Goal: Information Seeking & Learning: Check status

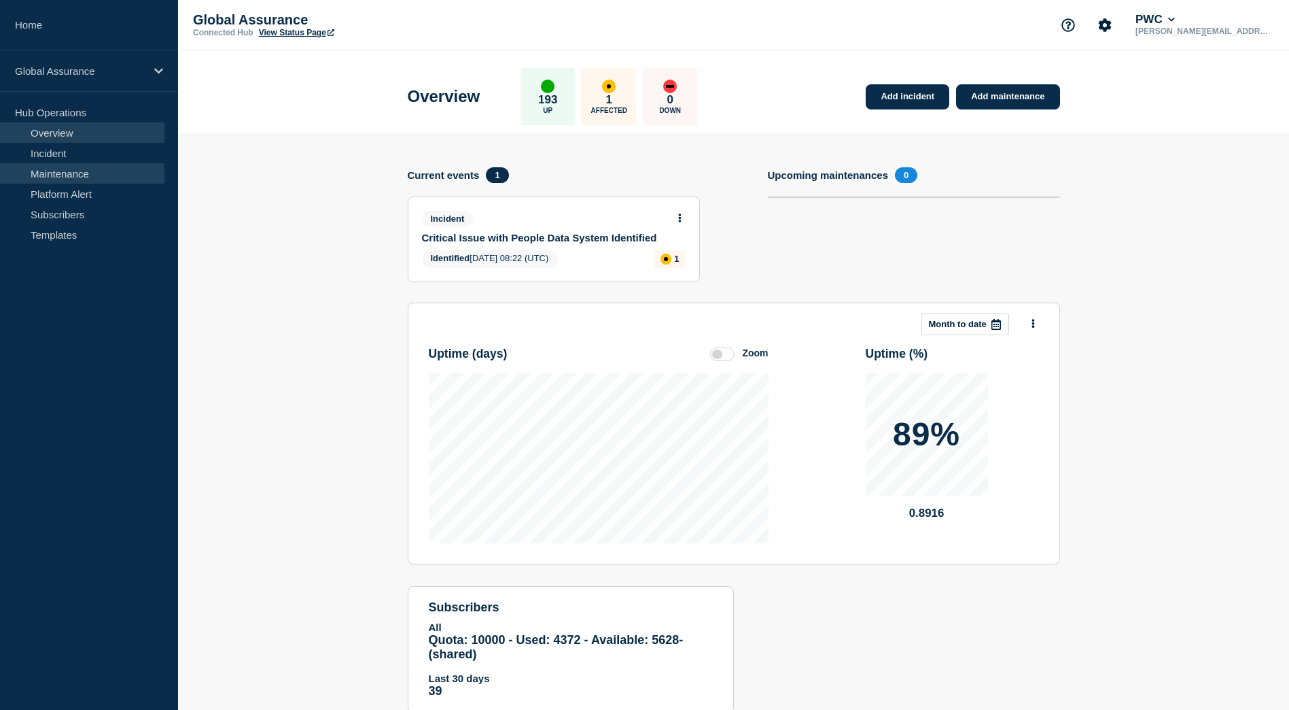
click at [69, 167] on link "Maintenance" at bounding box center [82, 173] width 164 height 20
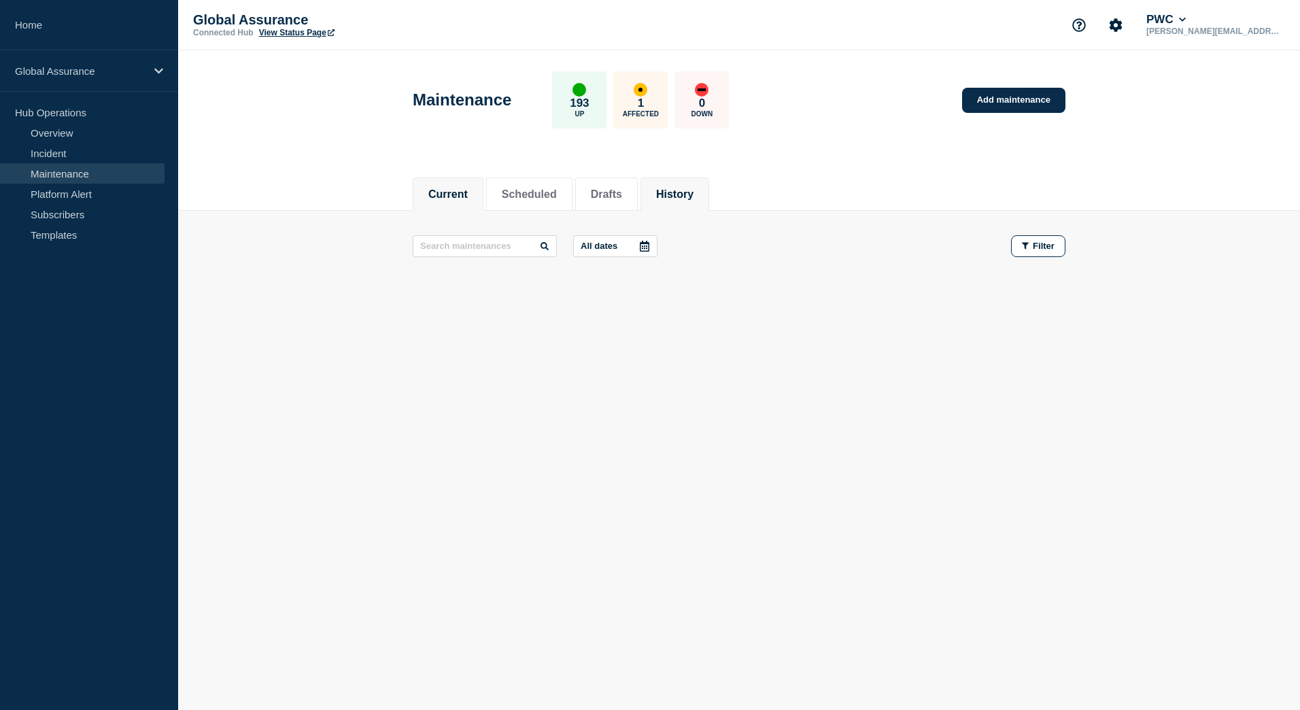
click at [689, 196] on button "History" at bounding box center [674, 194] width 37 height 12
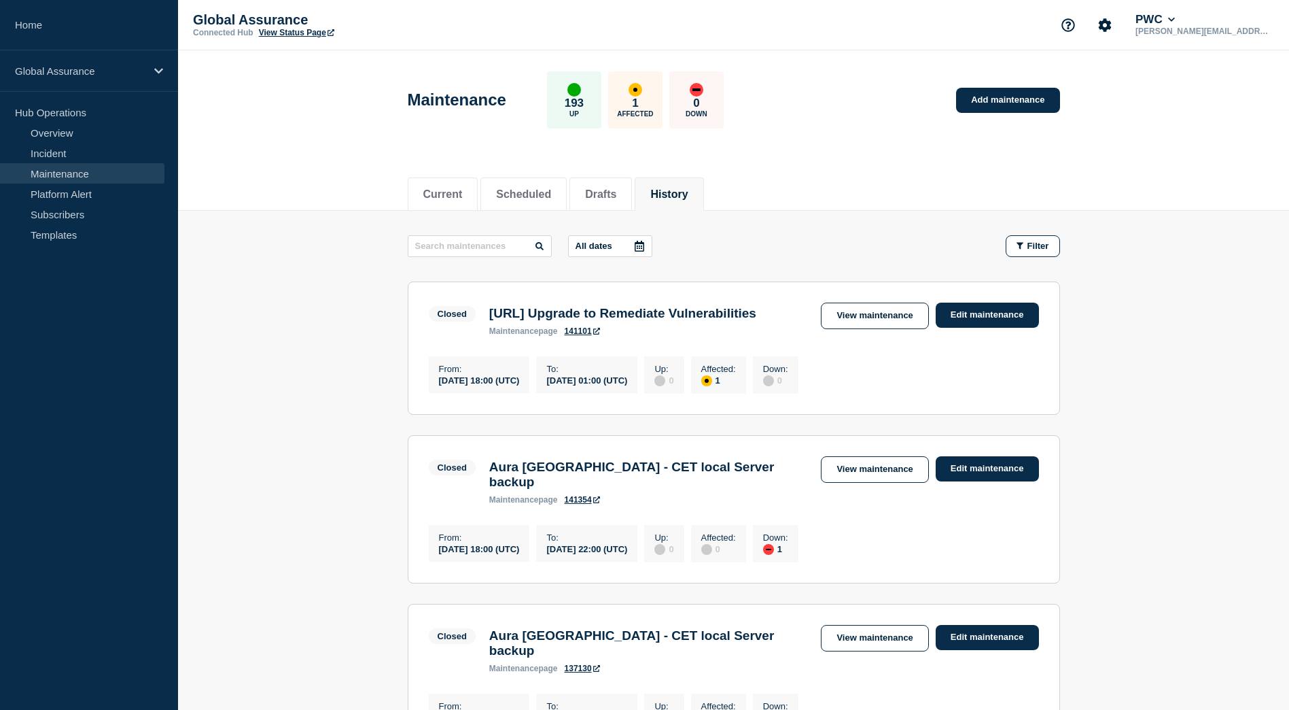
click at [643, 245] on icon at bounding box center [639, 246] width 11 height 11
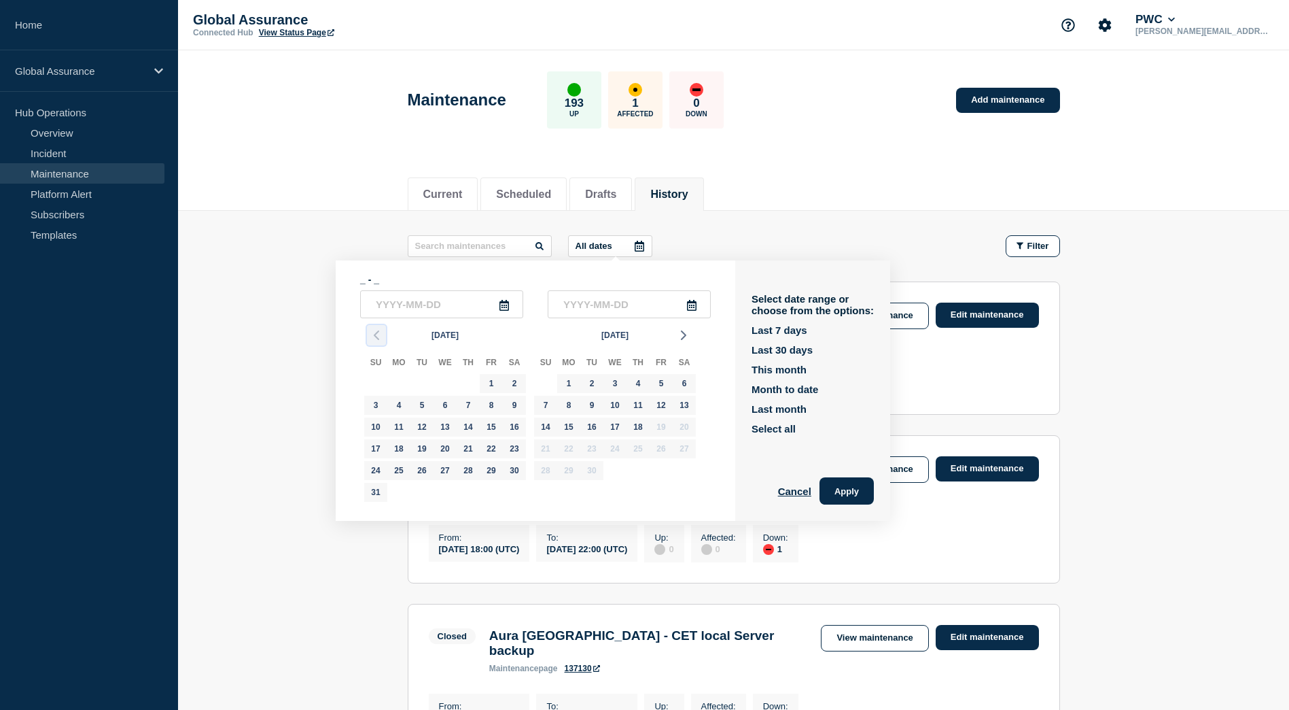
click at [375, 333] on icon "button" at bounding box center [376, 335] width 16 height 16
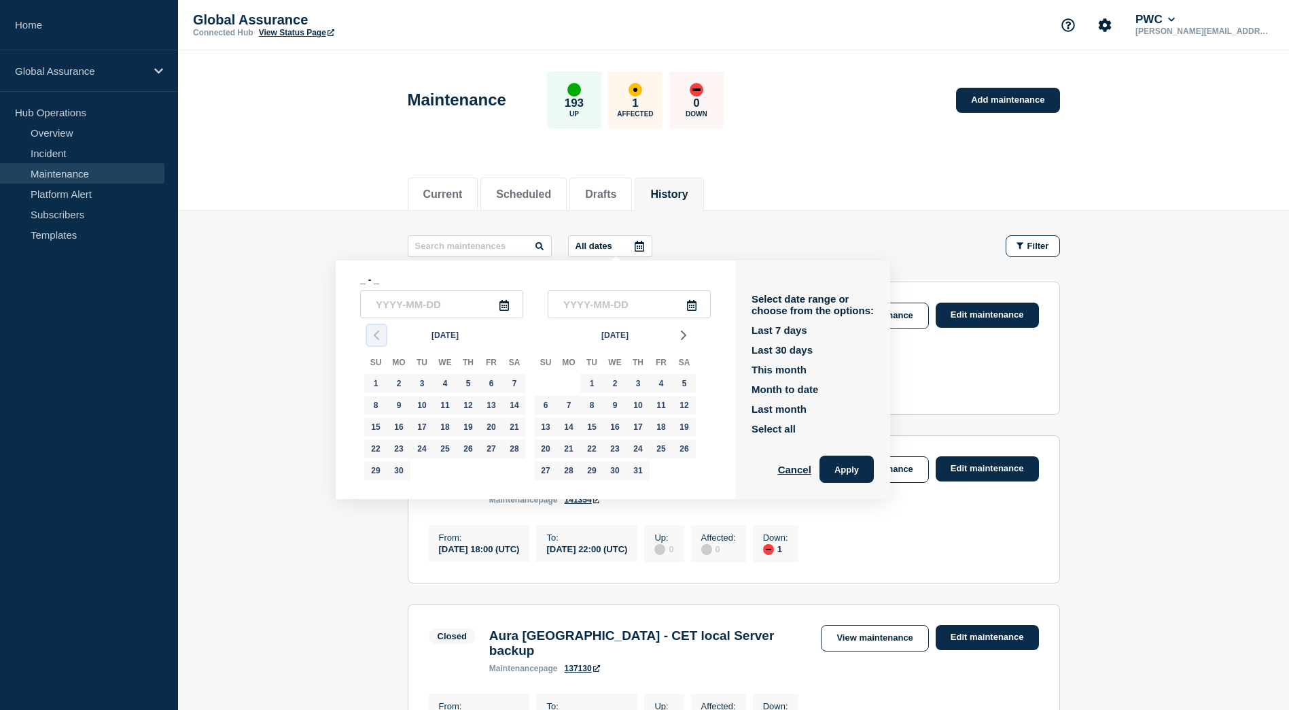
click at [375, 333] on icon "button" at bounding box center [376, 335] width 16 height 16
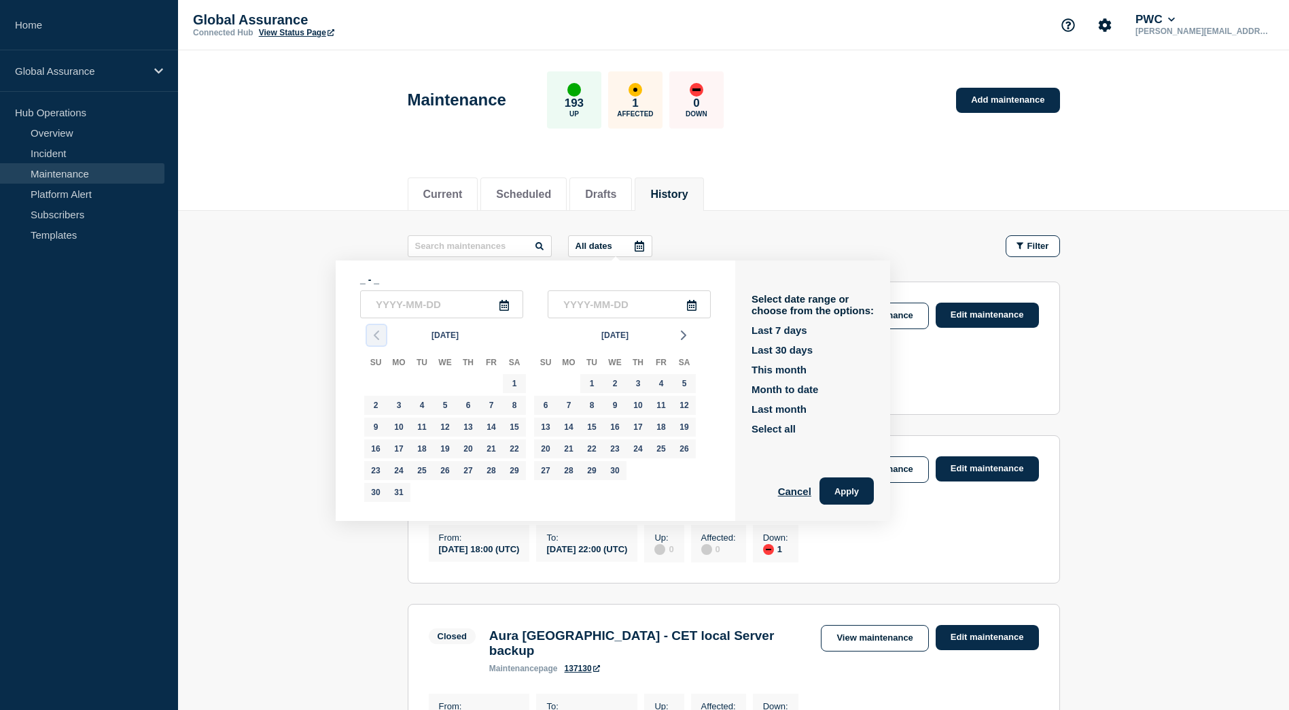
click at [378, 336] on icon "button" at bounding box center [376, 335] width 16 height 16
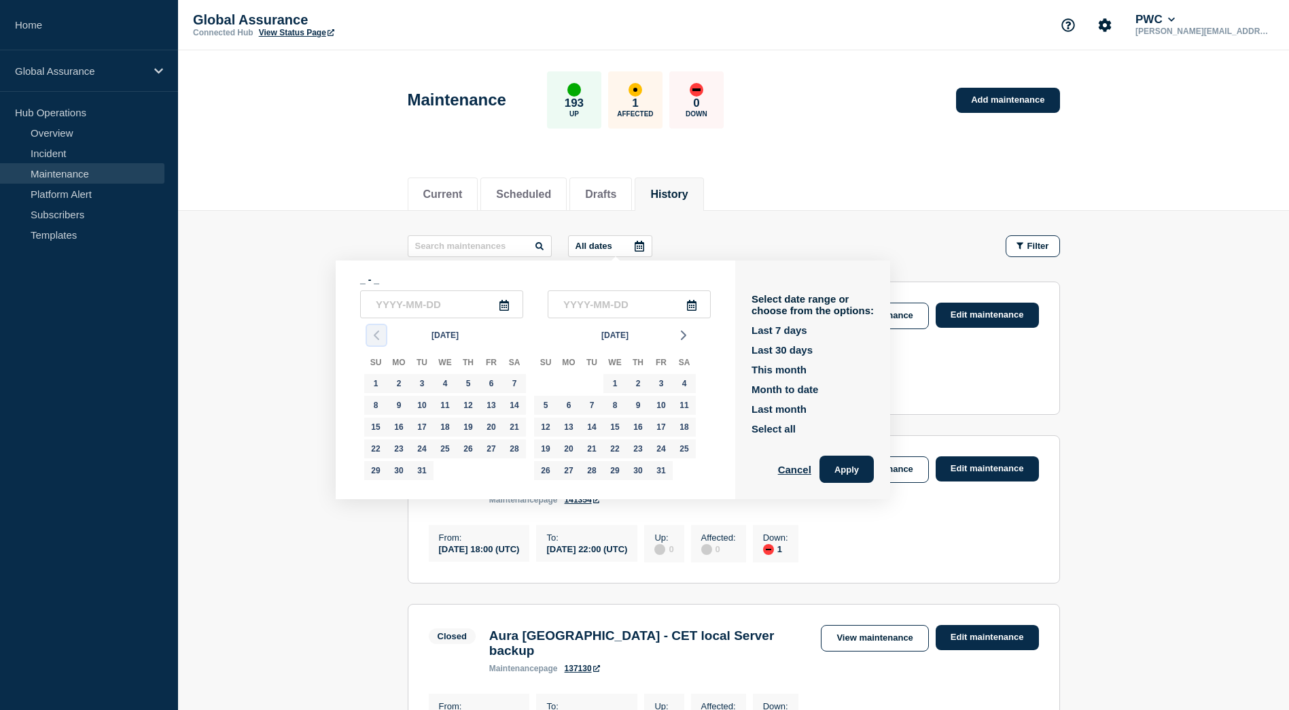
click at [378, 336] on icon "button" at bounding box center [376, 335] width 16 height 16
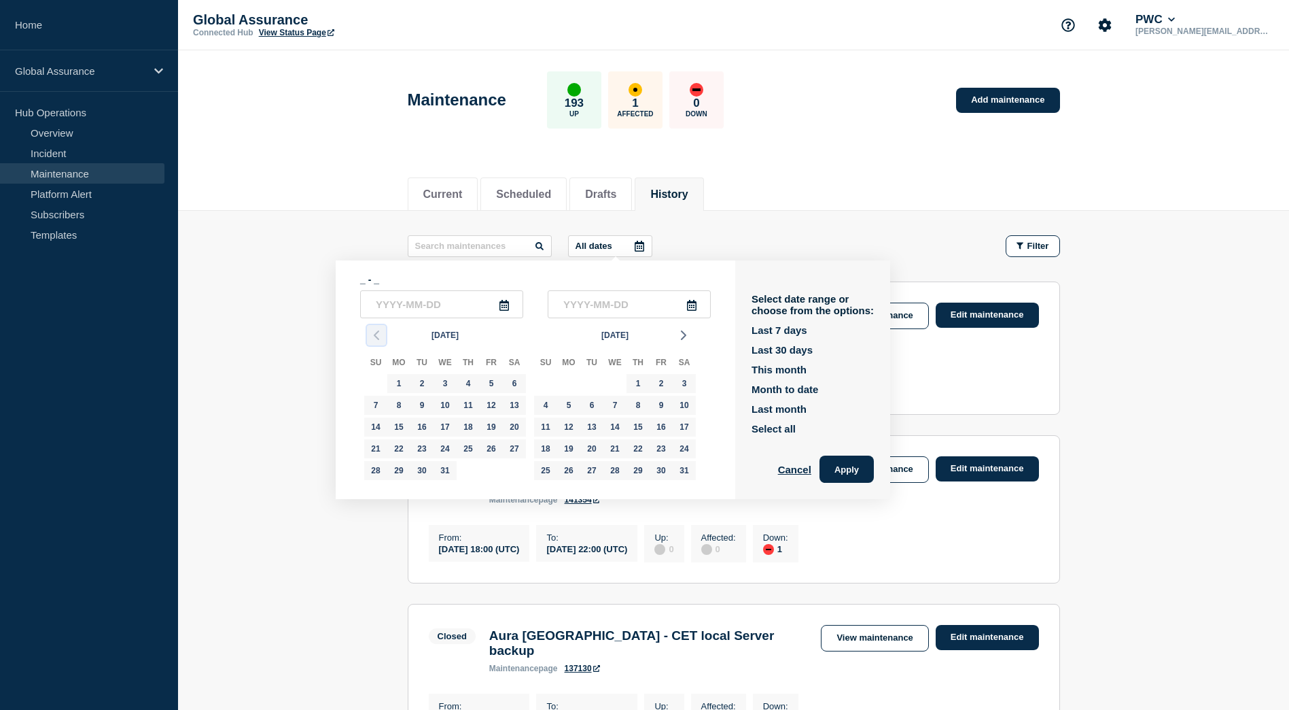
click at [378, 336] on icon "button" at bounding box center [376, 335] width 16 height 16
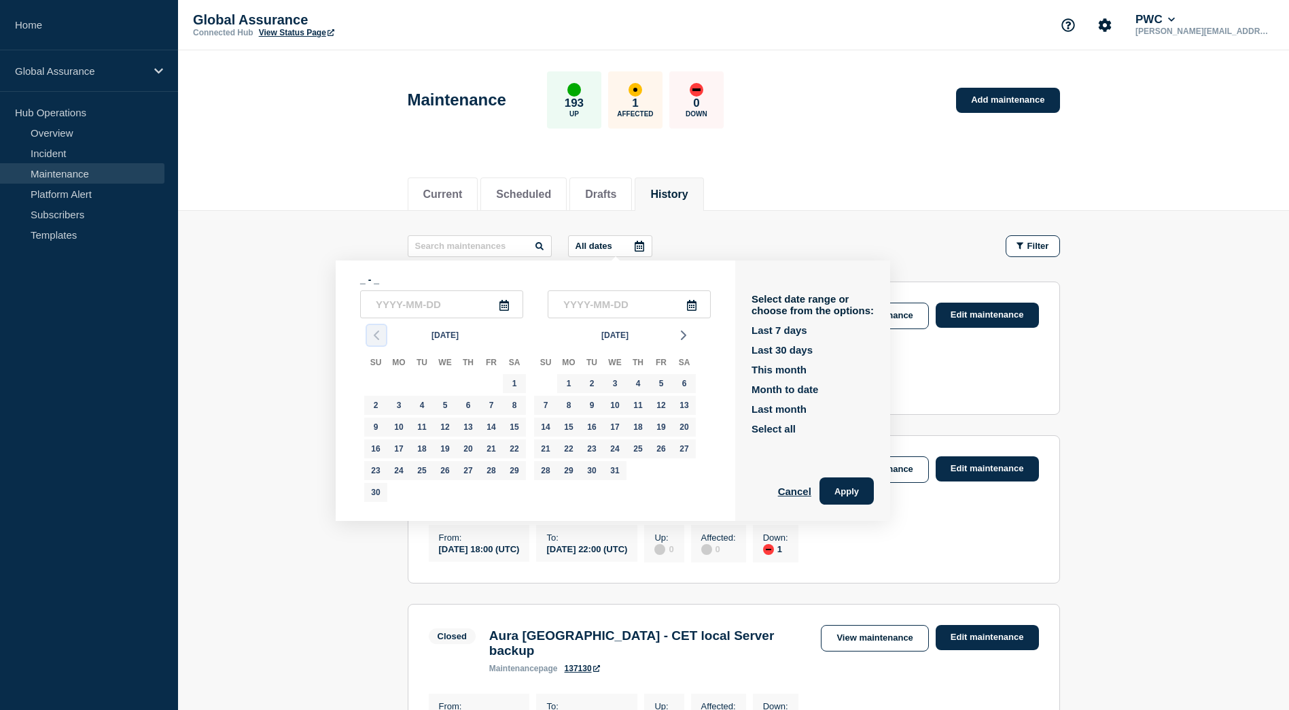
click at [378, 336] on icon "button" at bounding box center [376, 335] width 16 height 16
click at [442, 384] on div "1" at bounding box center [445, 383] width 19 height 19
type input "[DATE]"
click at [704, 300] on input "text" at bounding box center [629, 304] width 163 height 28
type input "____-__-__"
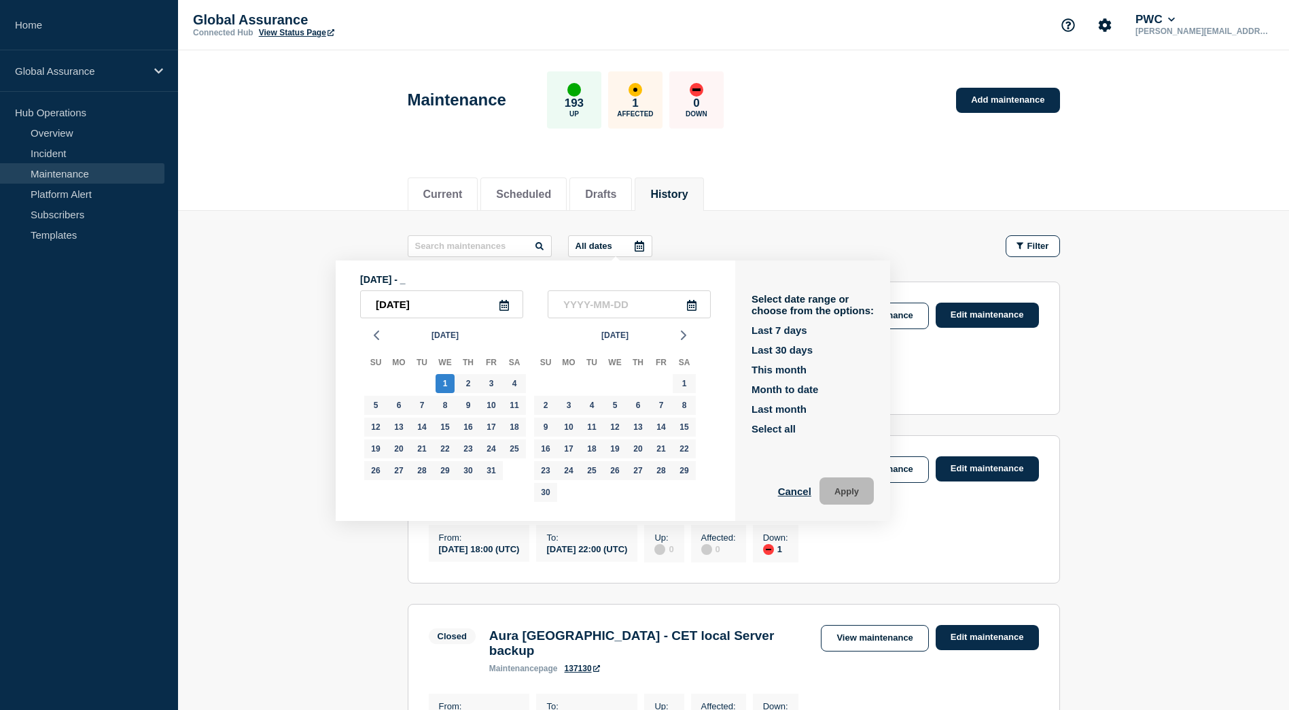
click at [697, 307] on icon at bounding box center [692, 305] width 10 height 11
click at [687, 336] on icon "button" at bounding box center [684, 335] width 16 height 16
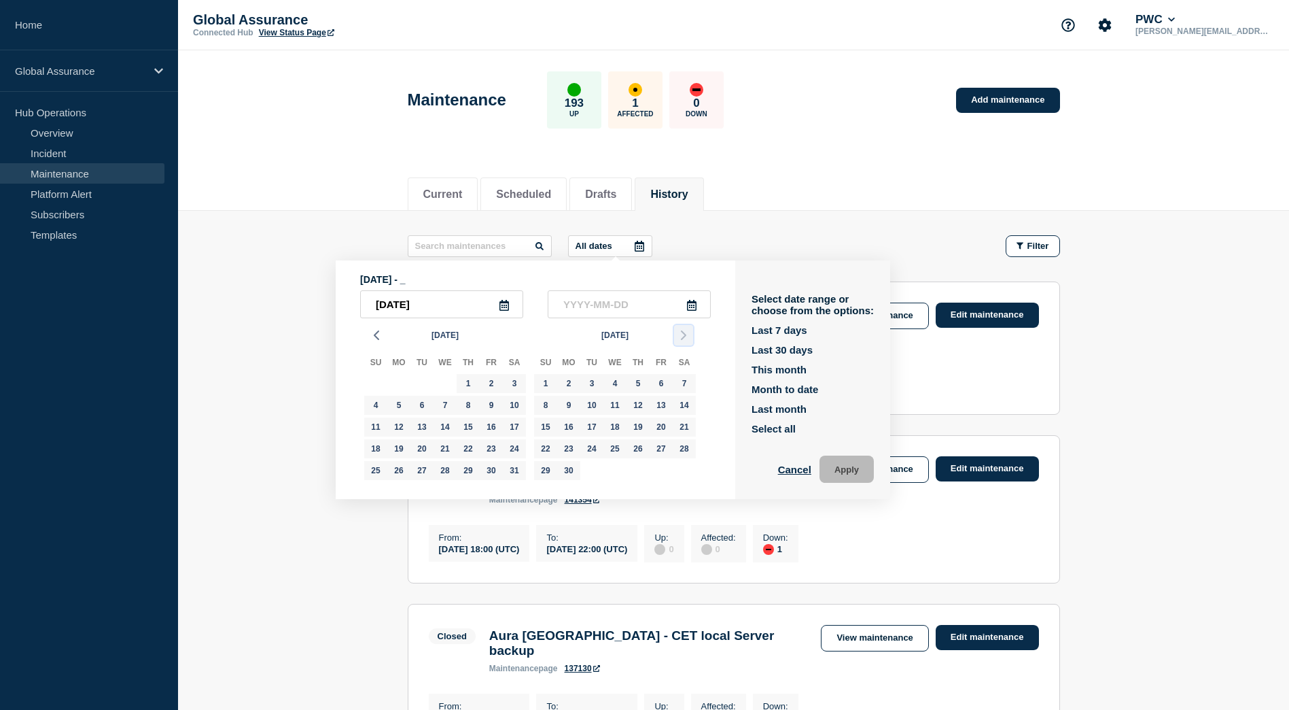
click at [687, 336] on icon "button" at bounding box center [684, 335] width 16 height 16
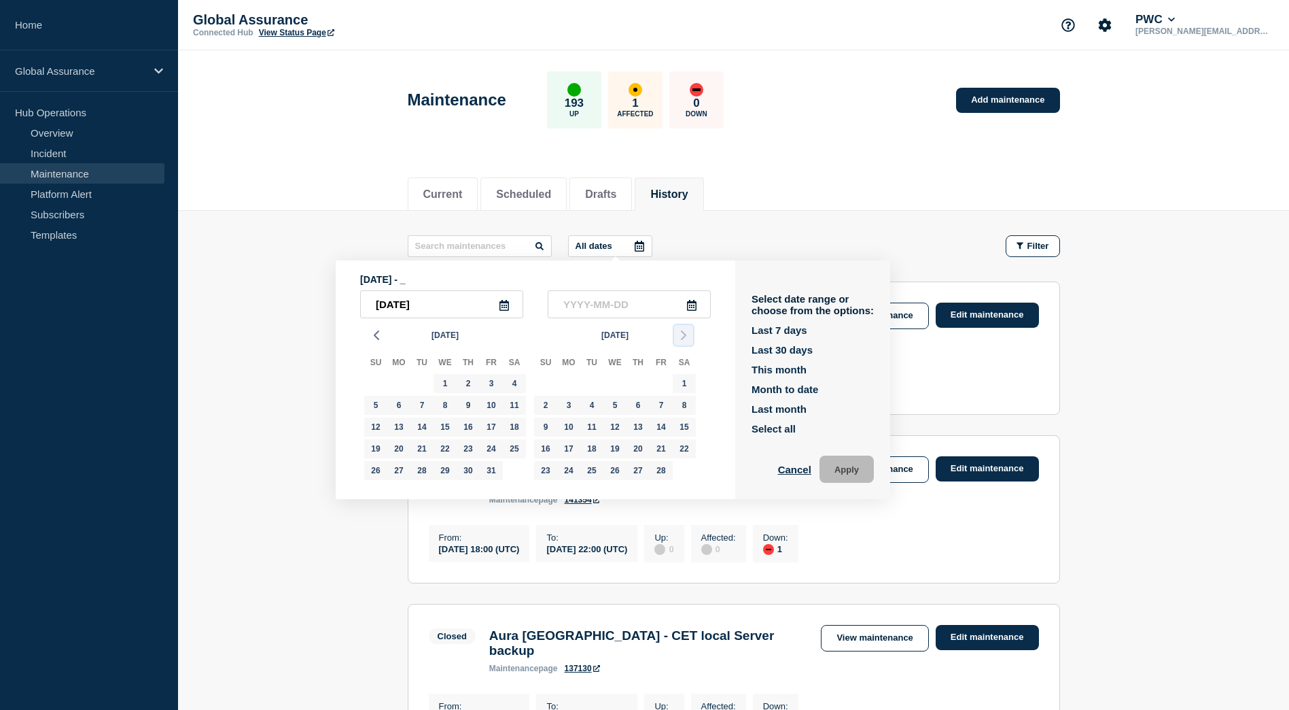
click at [687, 336] on icon "button" at bounding box center [684, 335] width 16 height 16
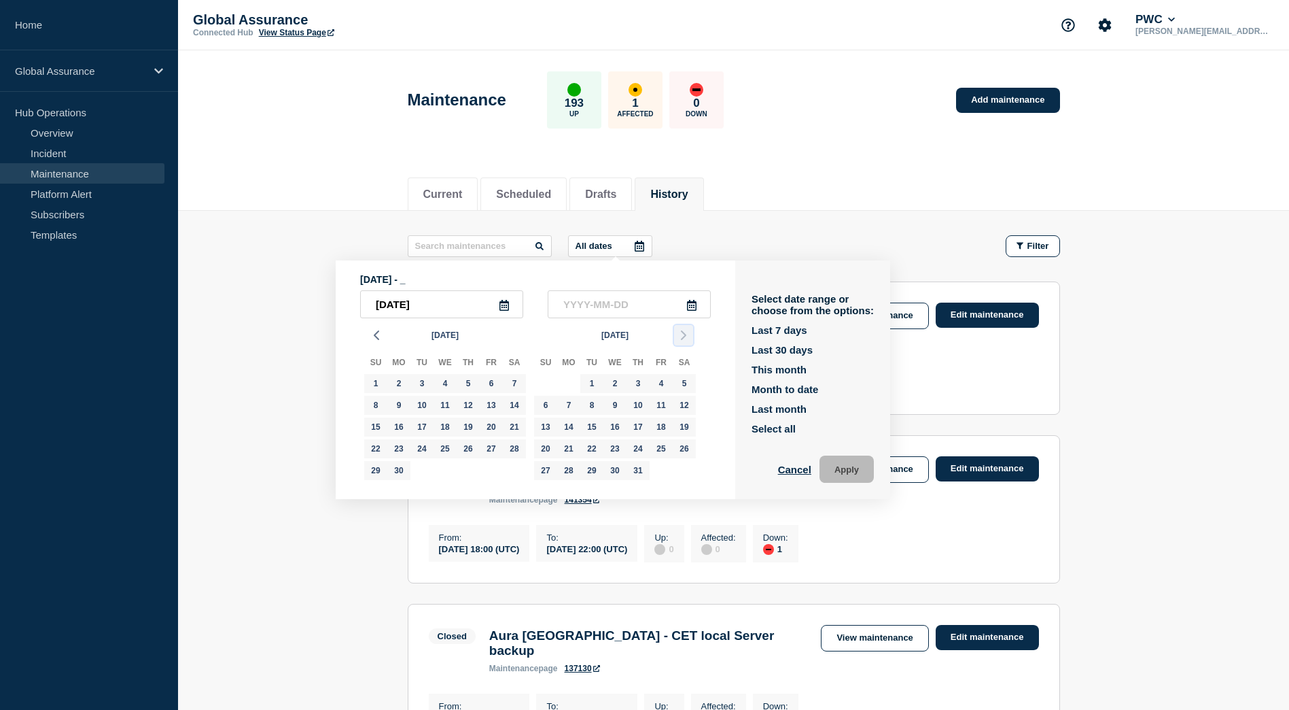
click at [687, 336] on icon "button" at bounding box center [684, 335] width 16 height 16
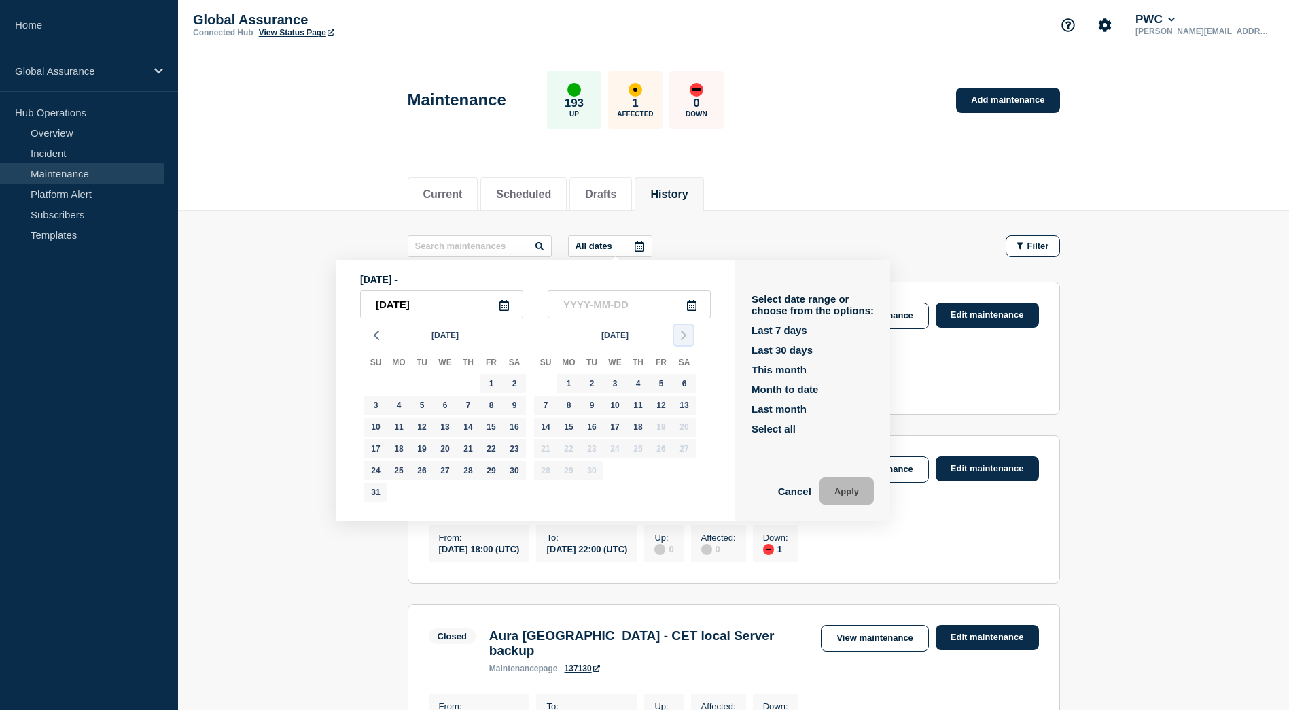
click at [687, 336] on icon "button" at bounding box center [684, 335] width 16 height 16
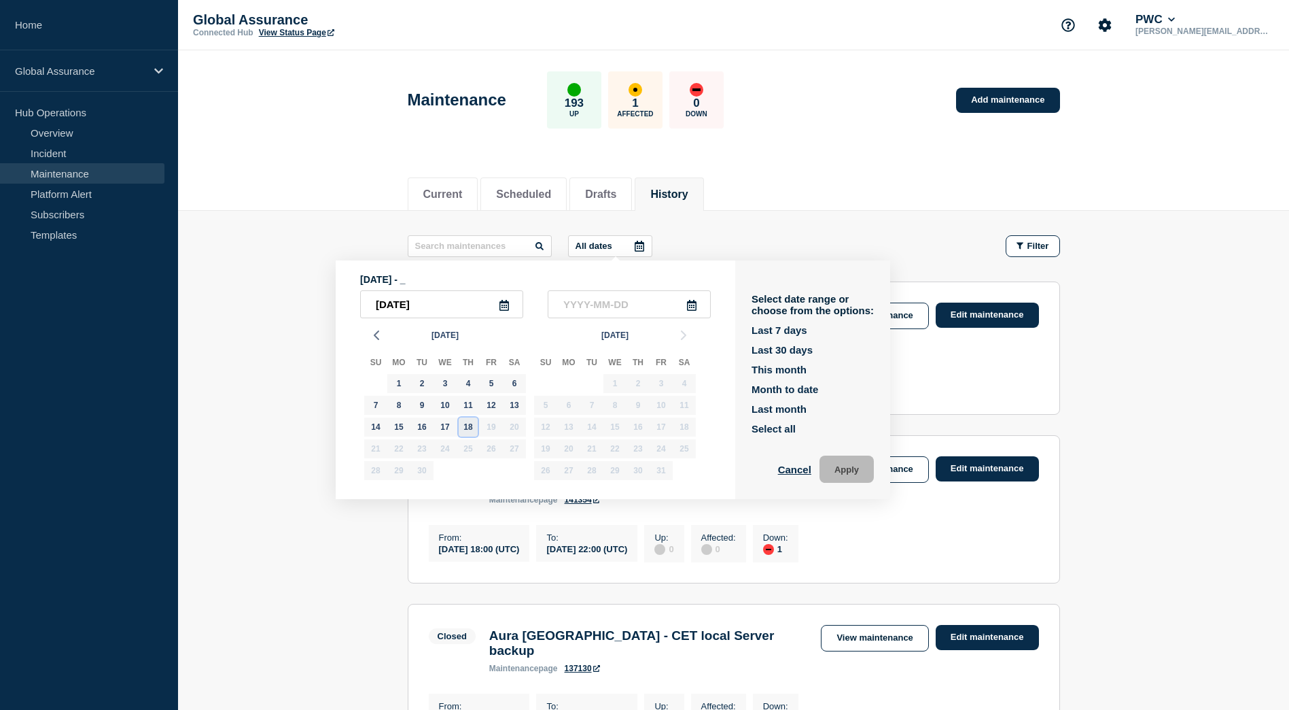
click at [467, 431] on div "18" at bounding box center [468, 426] width 19 height 19
type input "[DATE]"
click at [845, 474] on button "Apply" at bounding box center [847, 468] width 54 height 27
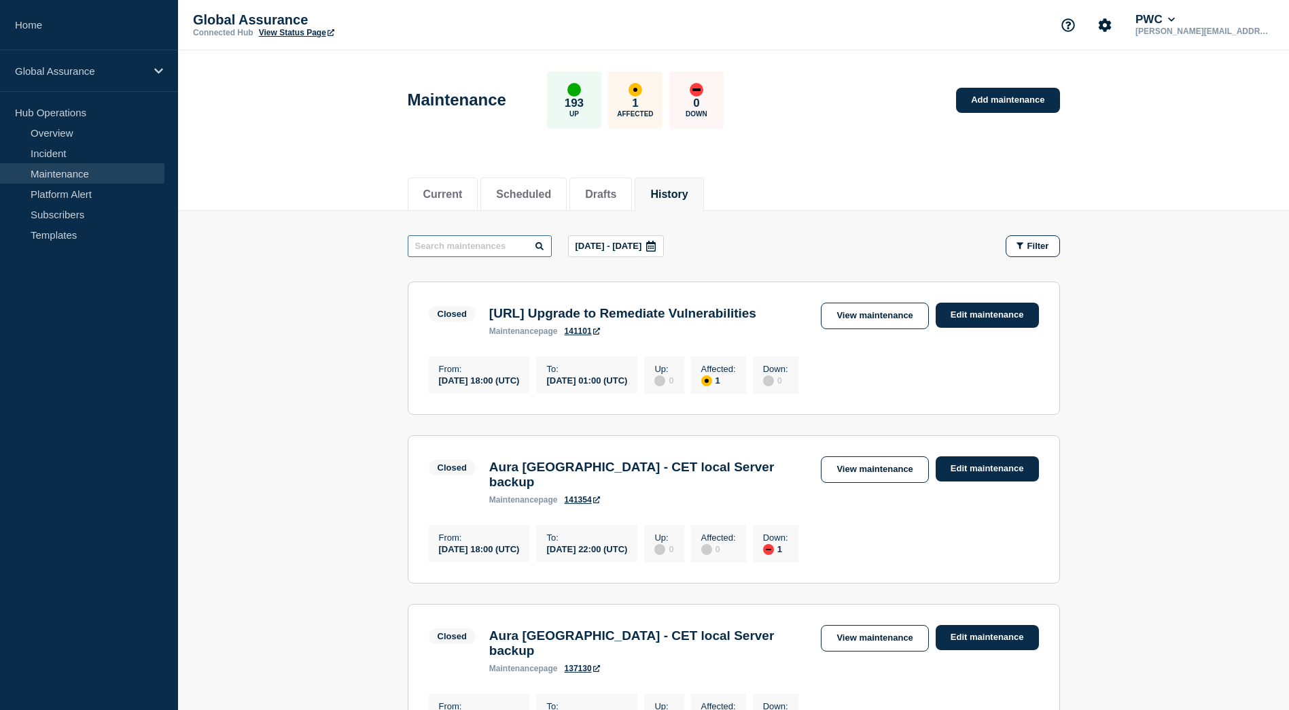
click at [457, 242] on input "text" at bounding box center [480, 246] width 144 height 22
type input "Connect v"
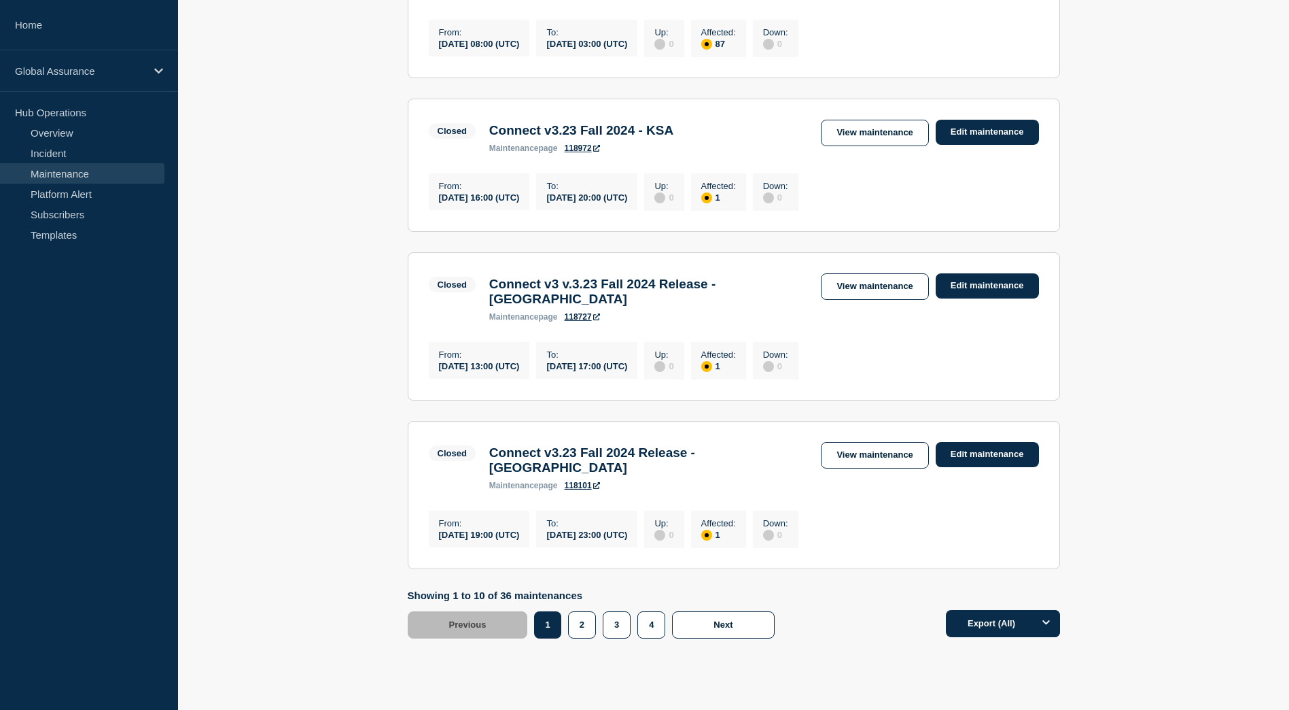
scroll to position [1382, 0]
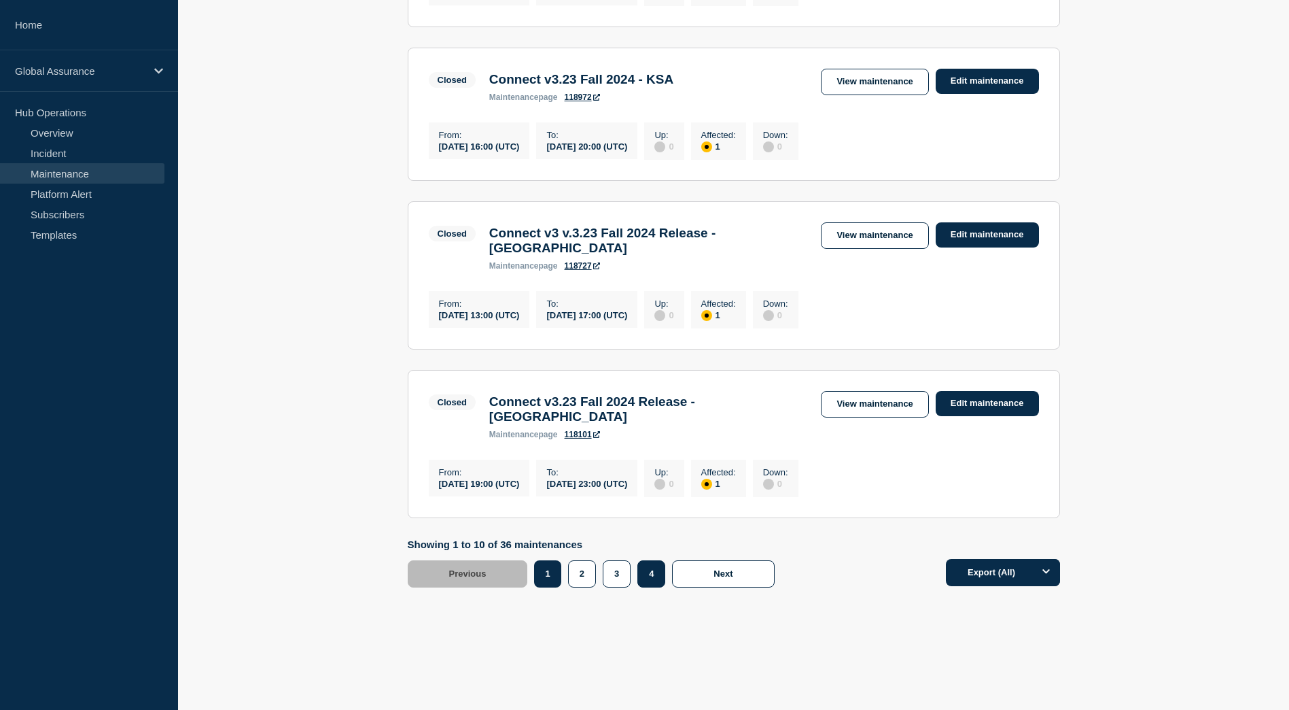
click at [659, 580] on button "4" at bounding box center [652, 573] width 28 height 27
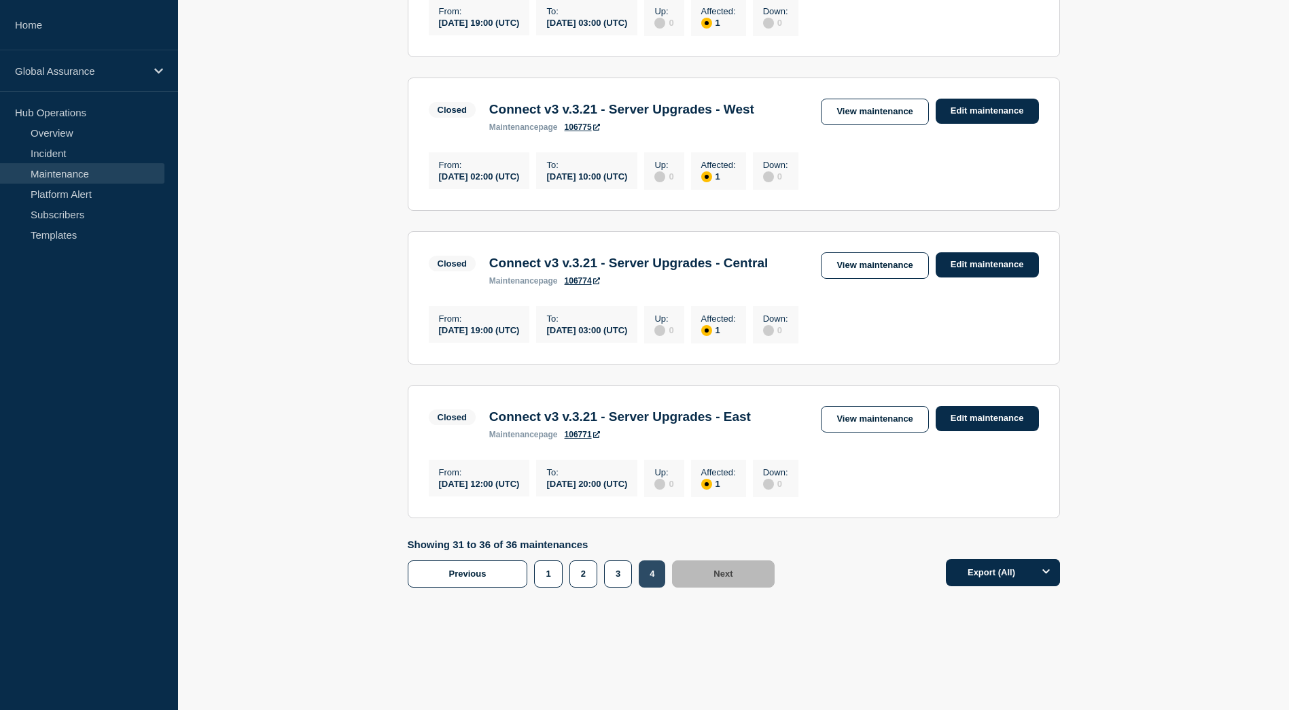
click at [659, 580] on button "4" at bounding box center [652, 573] width 27 height 27
click at [552, 579] on button "1" at bounding box center [548, 573] width 28 height 27
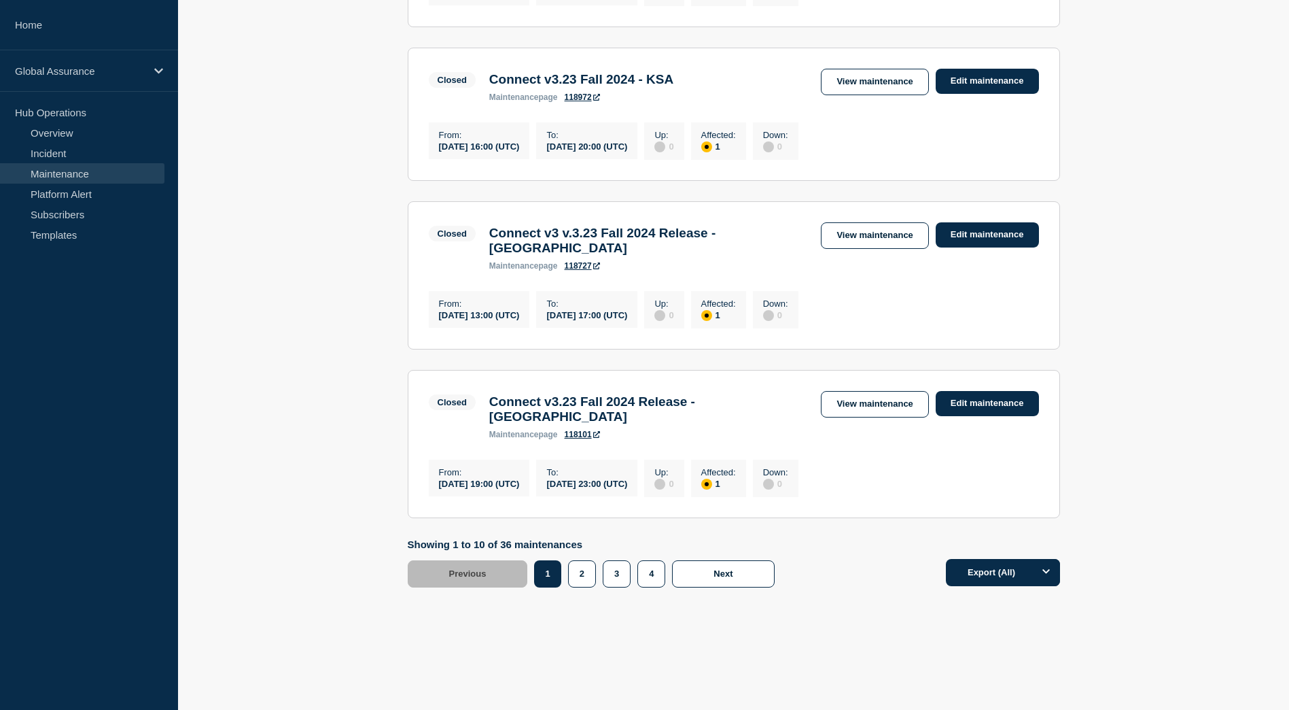
scroll to position [1359, 0]
click at [578, 587] on button "2" at bounding box center [582, 573] width 28 height 27
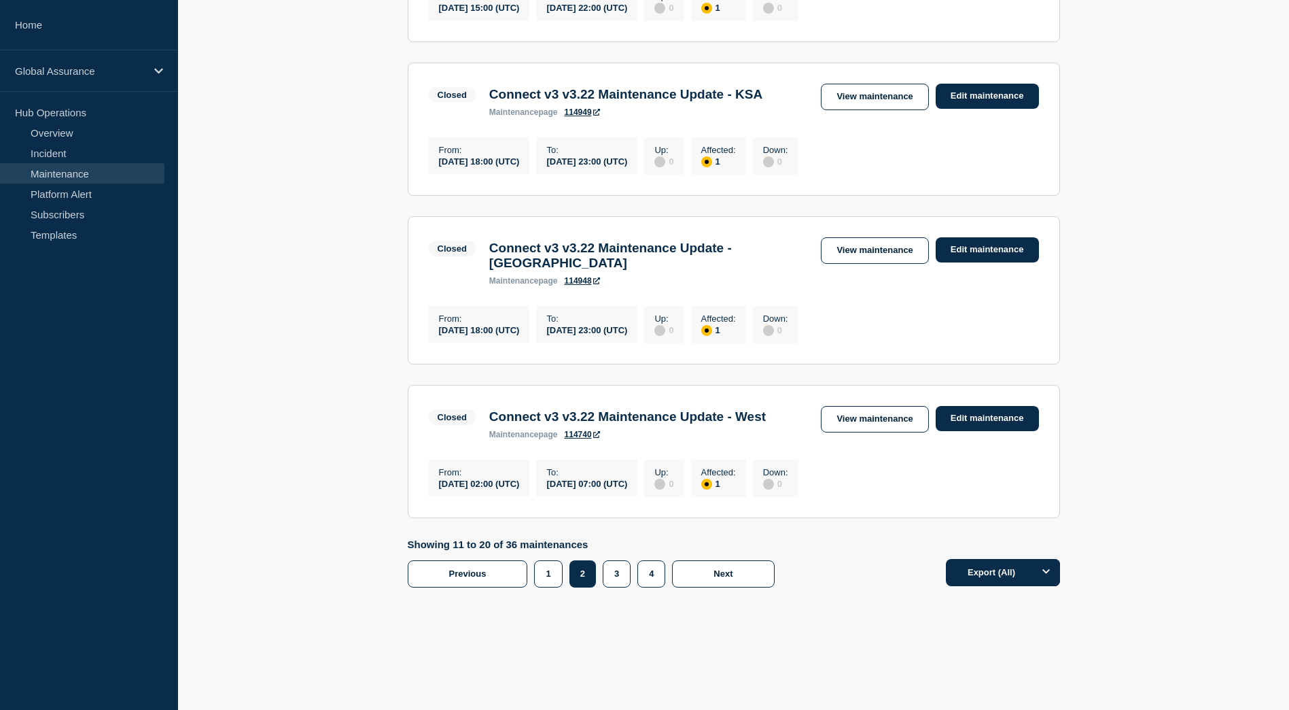
scroll to position [1437, 0]
click at [606, 570] on button "3" at bounding box center [617, 573] width 28 height 27
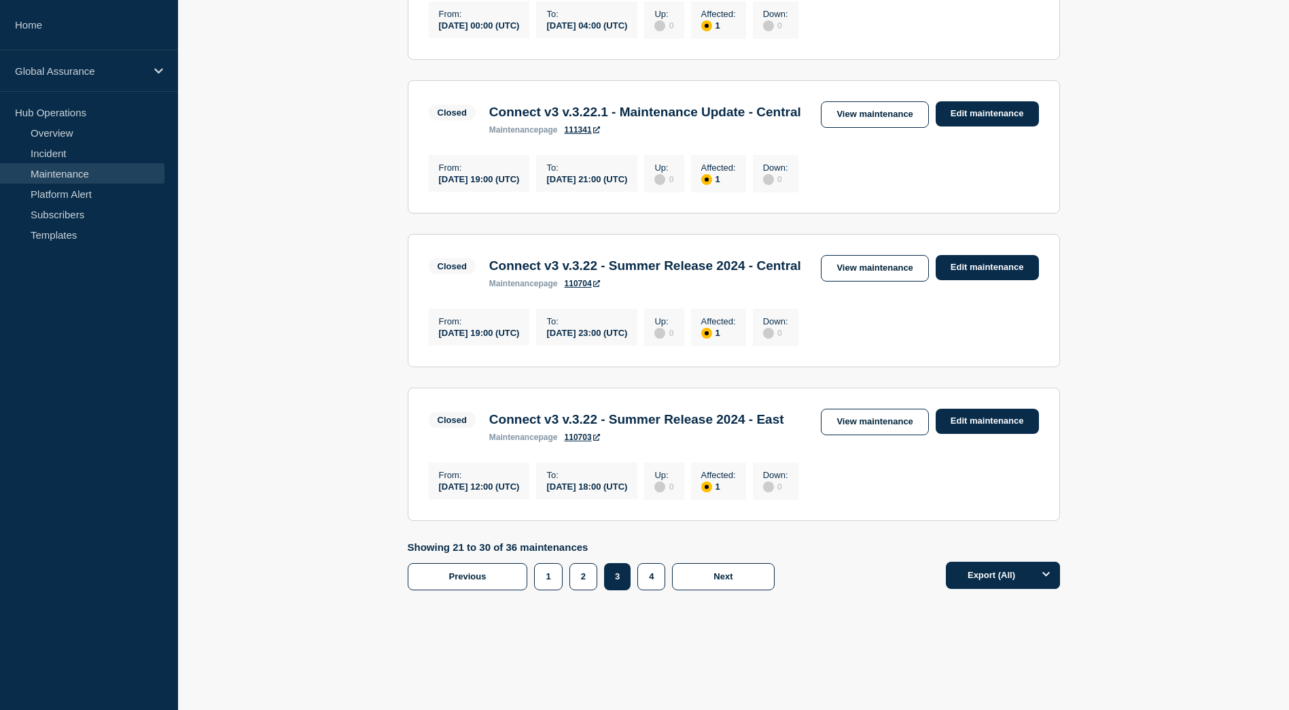
scroll to position [1427, 0]
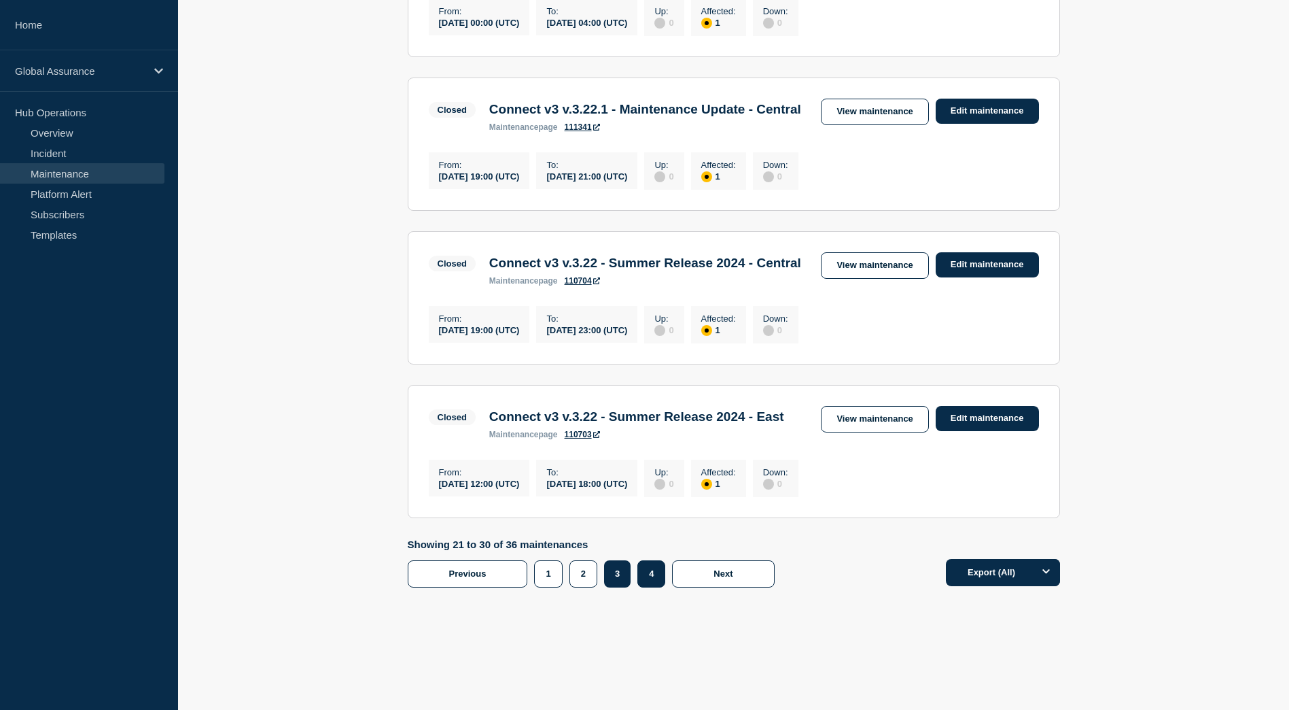
click at [653, 587] on button "4" at bounding box center [652, 573] width 28 height 27
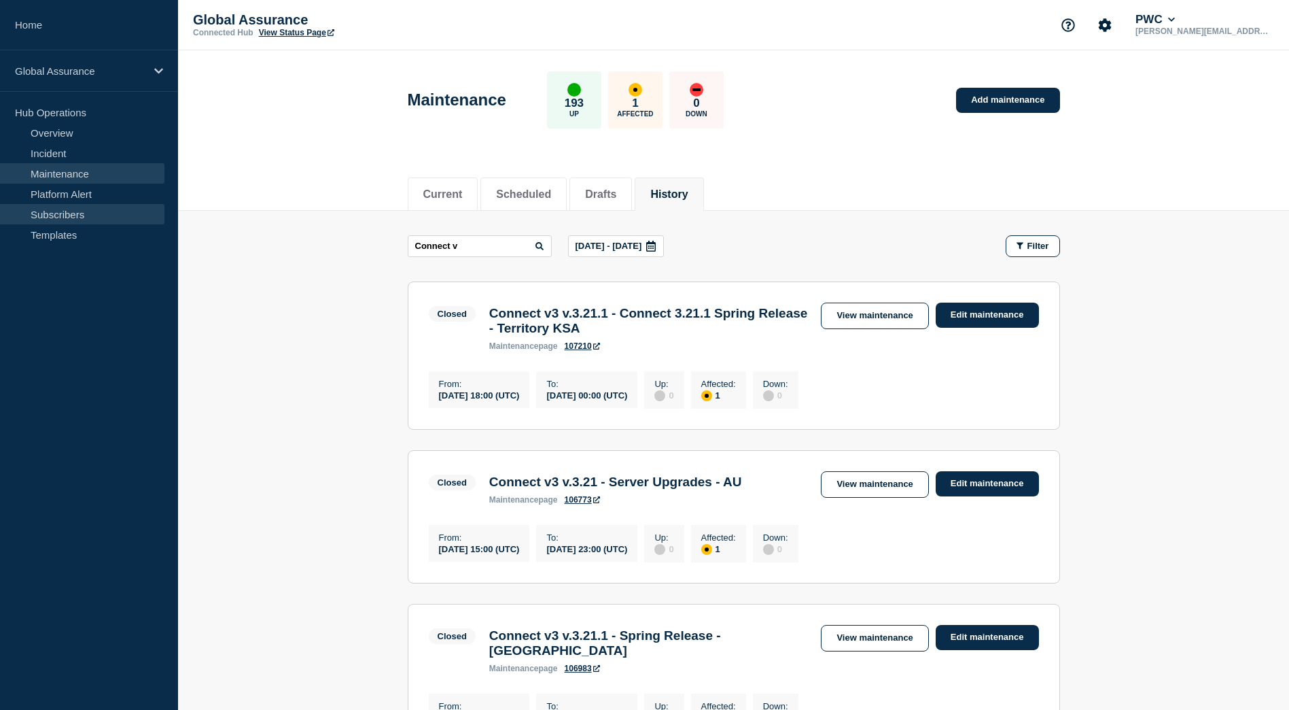
click at [47, 216] on link "Subscribers" at bounding box center [82, 214] width 164 height 20
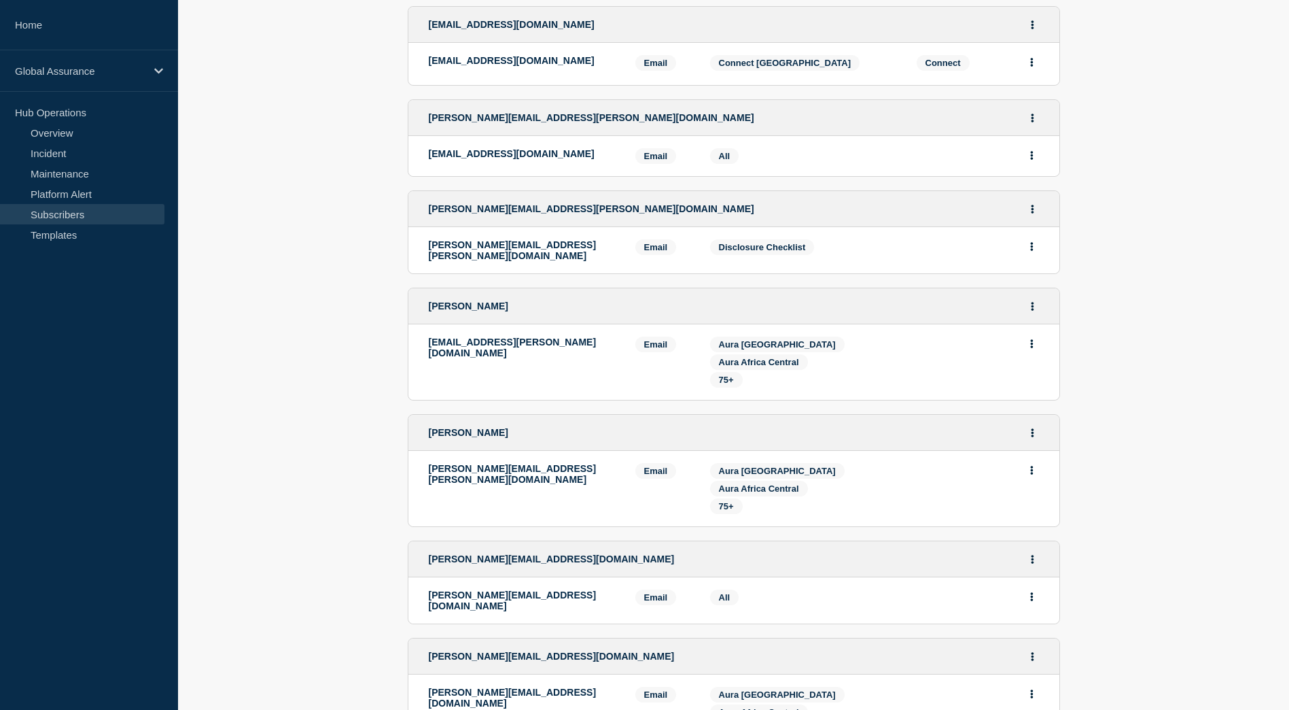
scroll to position [2368, 0]
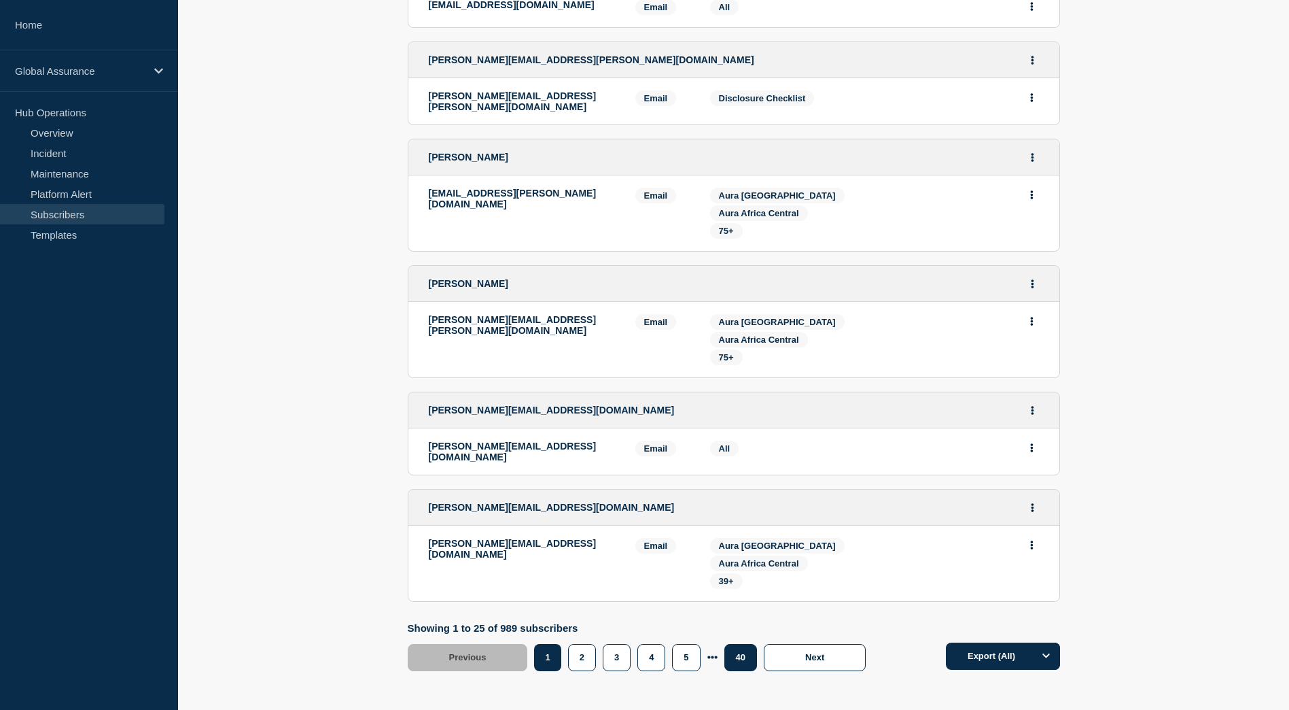
click at [731, 644] on button "40" at bounding box center [741, 657] width 33 height 27
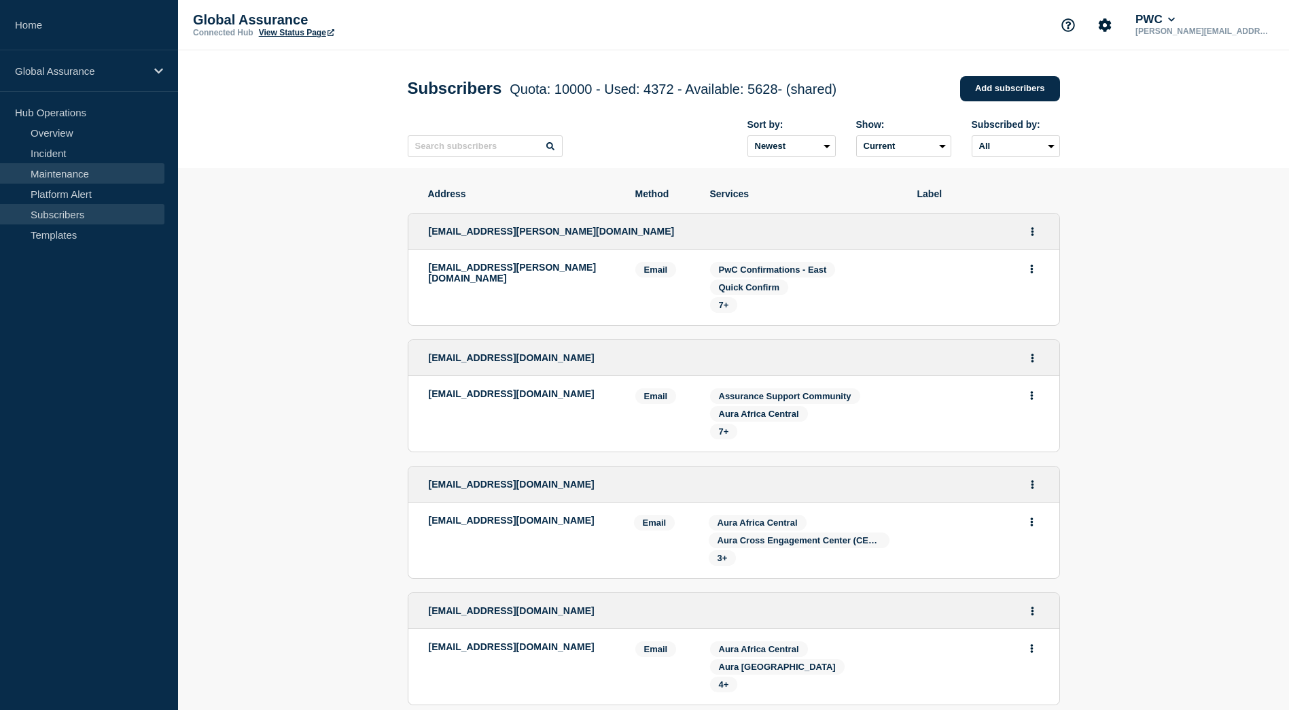
click at [58, 181] on link "Maintenance" at bounding box center [82, 173] width 164 height 20
